Goal: Navigation & Orientation: Find specific page/section

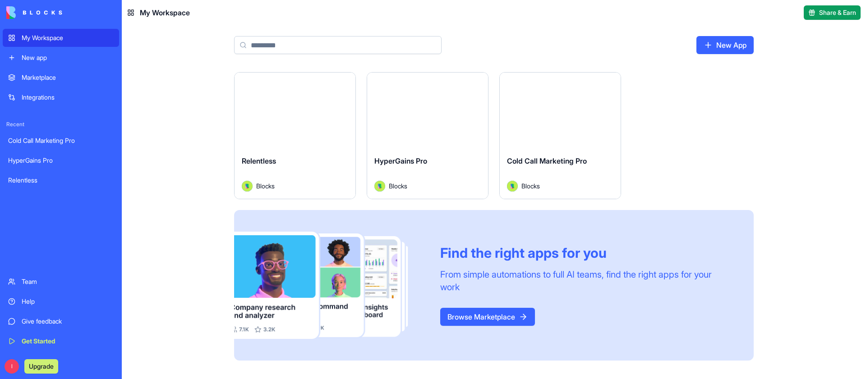
click at [424, 105] on button "Launch" at bounding box center [428, 111] width 68 height 18
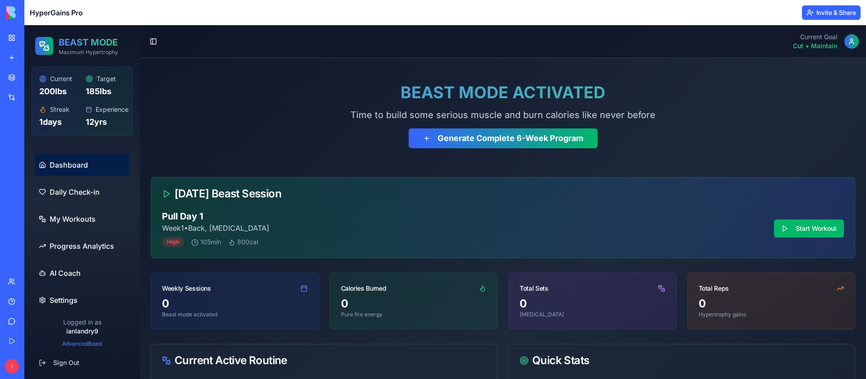
click at [16, 32] on link "My Workspace" at bounding box center [21, 38] width 36 height 18
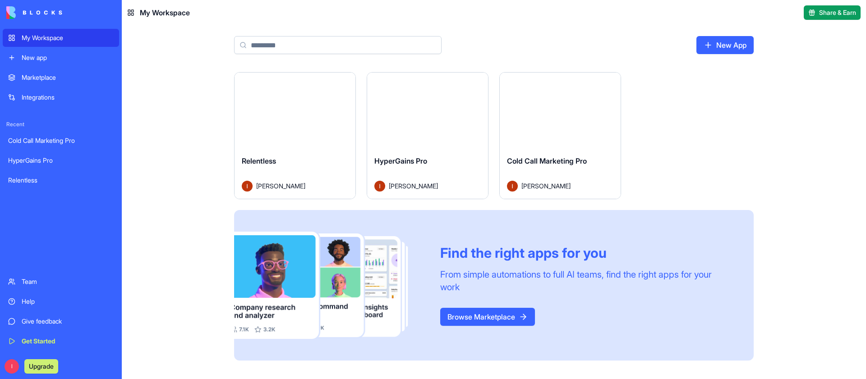
click at [407, 110] on button "Launch" at bounding box center [428, 111] width 68 height 18
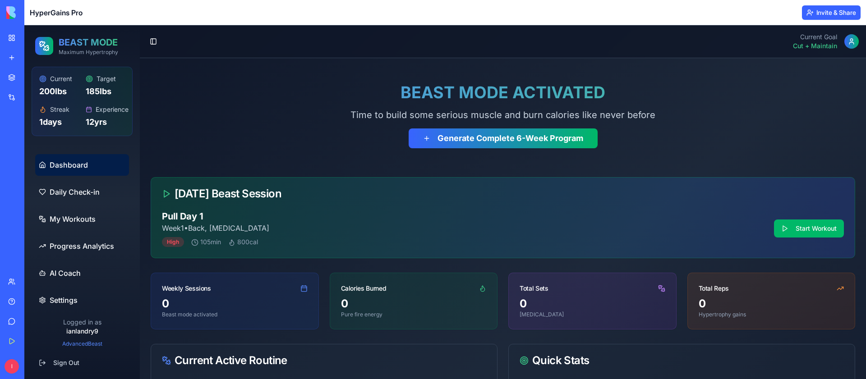
click at [188, 59] on div "BEAST MODE ACTIVATED Time to build some serious muscle and burn calories like n…" at bounding box center [503, 364] width 726 height 613
click at [155, 41] on button "Toggle Sidebar" at bounding box center [153, 41] width 13 height 13
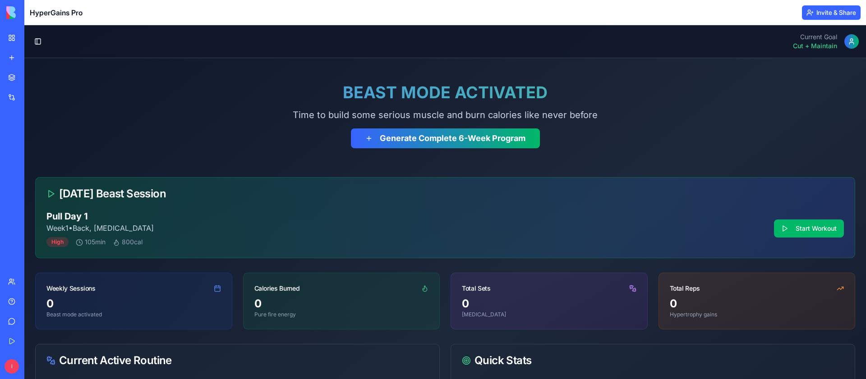
click at [42, 35] on div "Toggle Sidebar Current Goal Cut + Maintain" at bounding box center [445, 41] width 827 height 18
click at [37, 33] on div "Toggle Sidebar Current Goal Cut + Maintain" at bounding box center [445, 41] width 827 height 18
click at [37, 35] on div "Toggle Sidebar Current Goal Cut + Maintain" at bounding box center [445, 41] width 827 height 18
click at [37, 36] on button "Toggle Sidebar" at bounding box center [38, 41] width 13 height 13
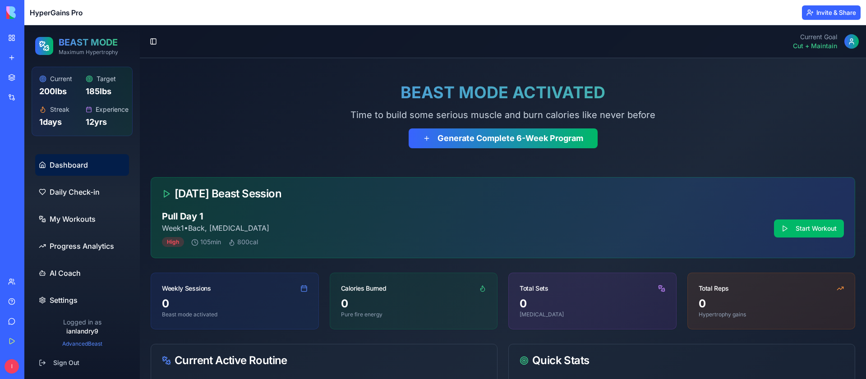
click at [28, 8] on header "HyperGains Pro Invite & Share" at bounding box center [445, 12] width 842 height 25
click at [11, 36] on link "My Workspace" at bounding box center [21, 38] width 36 height 18
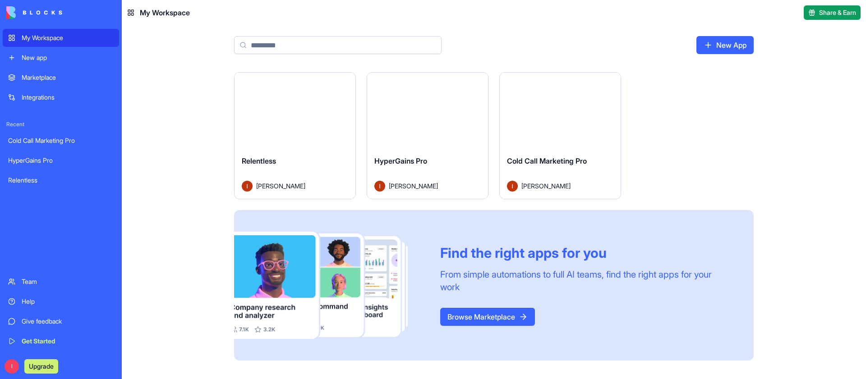
click at [283, 105] on button "Launch" at bounding box center [295, 111] width 68 height 18
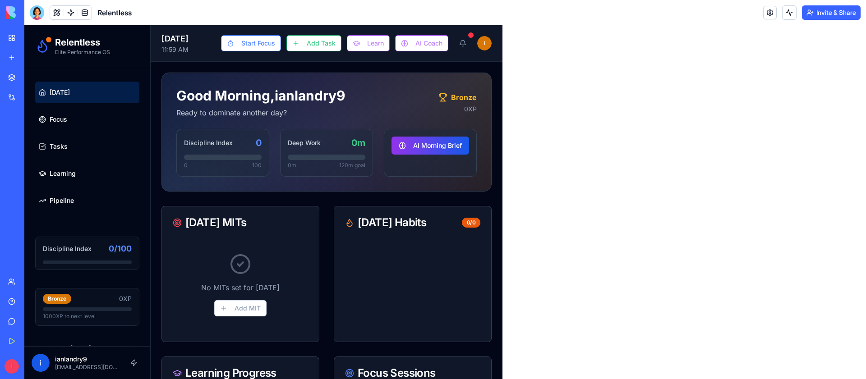
click at [31, 13] on div at bounding box center [37, 12] width 14 height 14
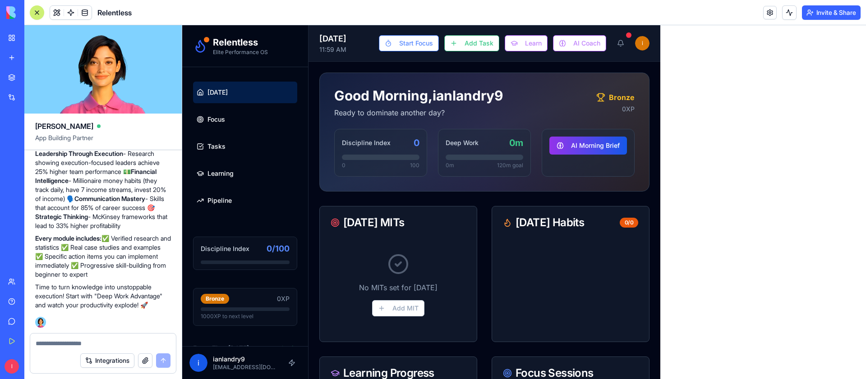
click at [10, 10] on img at bounding box center [34, 12] width 56 height 13
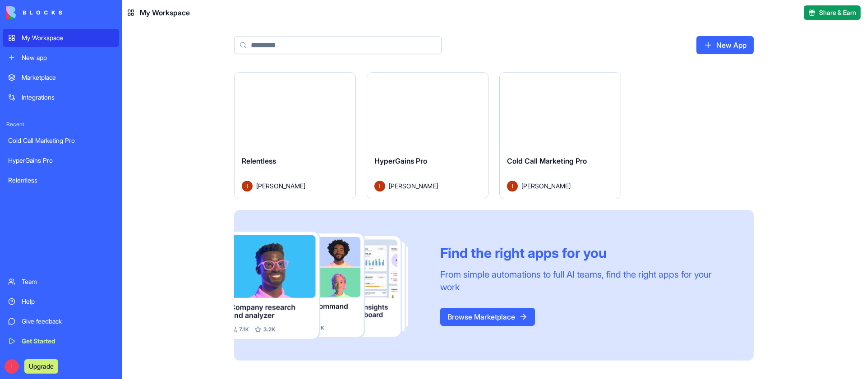
click at [28, 36] on div "My Workspace" at bounding box center [68, 37] width 92 height 9
click at [556, 114] on button "Launch" at bounding box center [560, 111] width 68 height 18
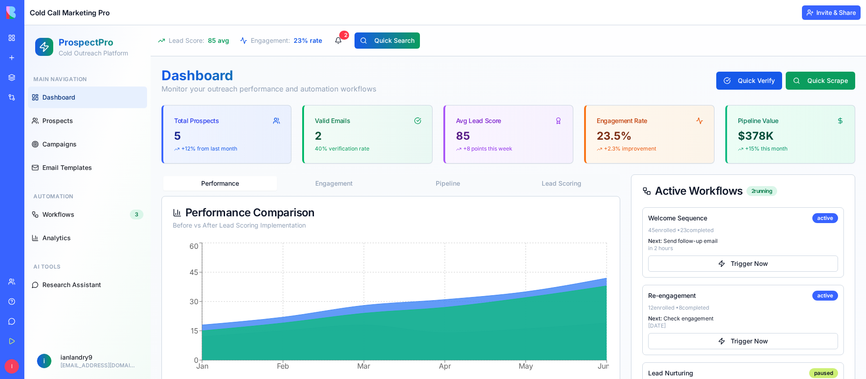
click at [28, 10] on header "Cold Call Marketing Pro Invite & Share" at bounding box center [445, 12] width 842 height 25
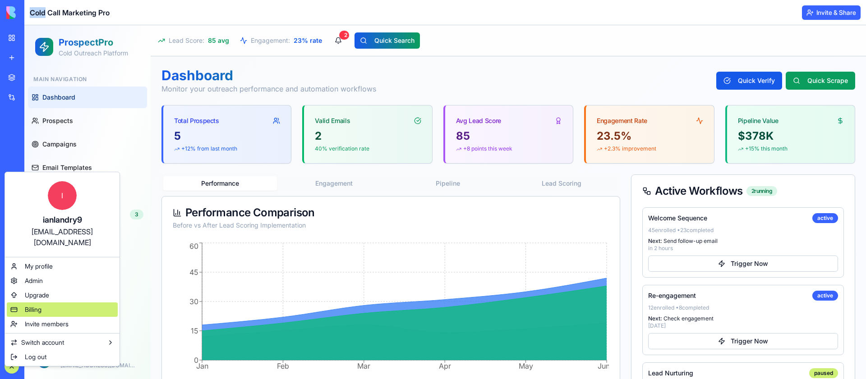
click at [46, 303] on div "Billing" at bounding box center [62, 310] width 111 height 14
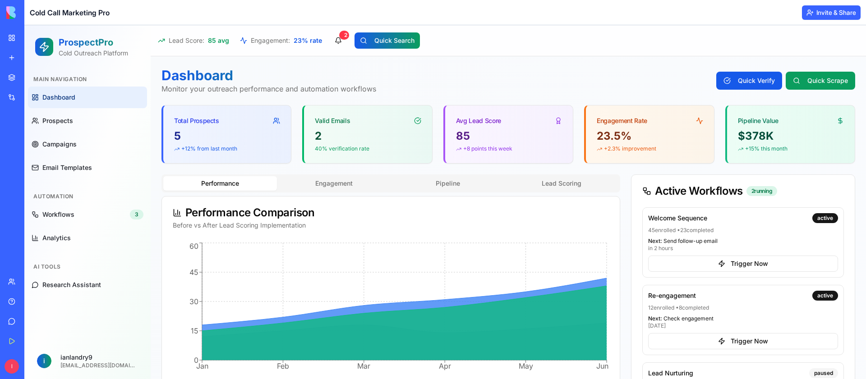
click at [159, 14] on header "Cold Call Marketing Pro Invite & Share" at bounding box center [445, 12] width 842 height 25
click at [27, 13] on header "Cold Call Marketing Pro Invite & Share" at bounding box center [445, 12] width 842 height 25
click at [100, 13] on span "Cold Call Marketing Pro" at bounding box center [70, 12] width 80 height 11
click at [20, 32] on link "My Workspace" at bounding box center [21, 38] width 36 height 18
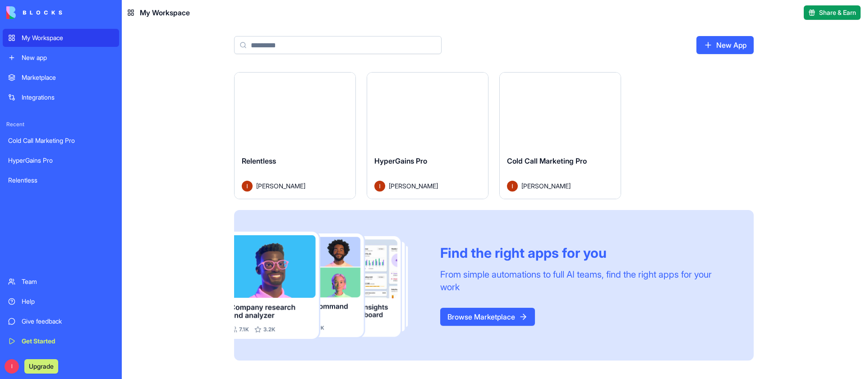
click at [421, 109] on button "Launch" at bounding box center [428, 111] width 68 height 18
